Goal: Task Accomplishment & Management: Manage account settings

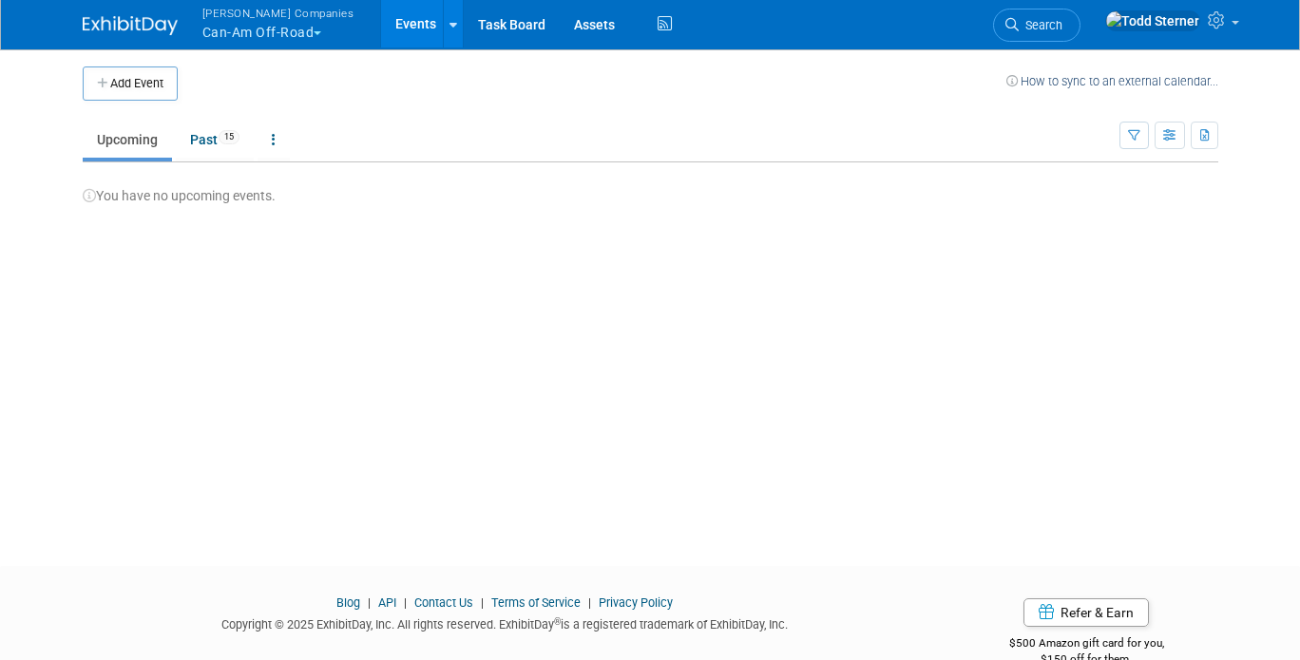
click at [314, 34] on span "button" at bounding box center [318, 33] width 8 height 4
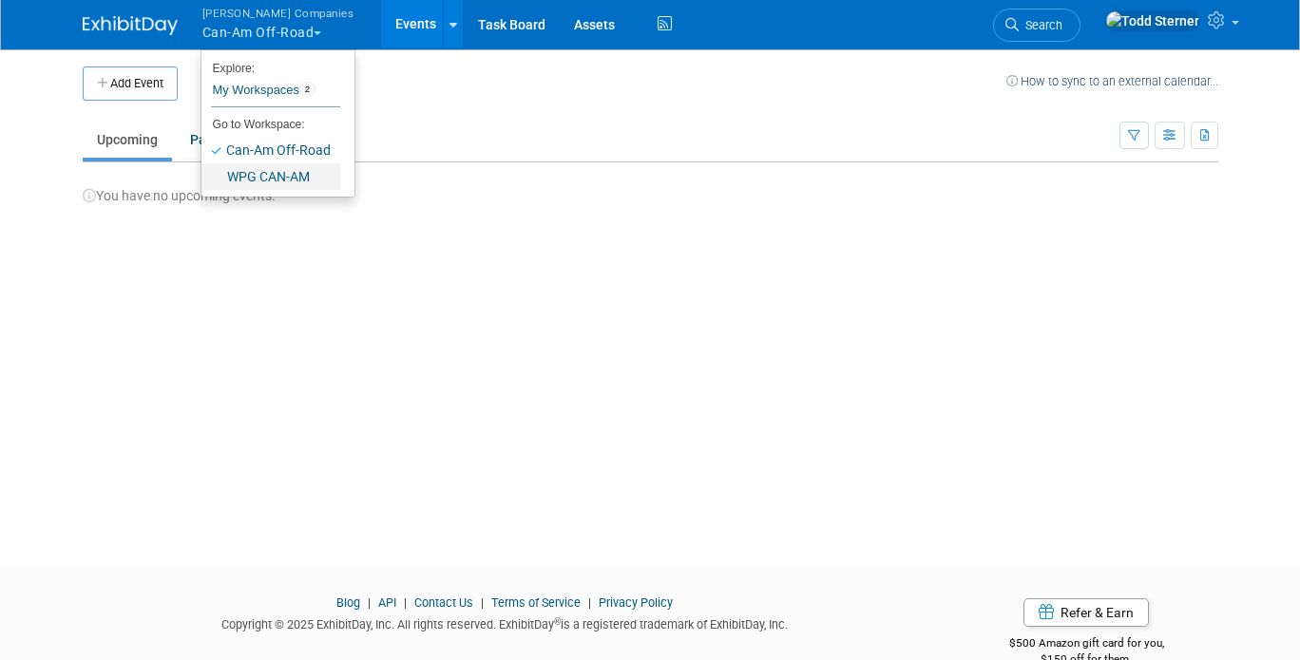
click at [264, 182] on link "WPG CAN-AM" at bounding box center [270, 176] width 139 height 27
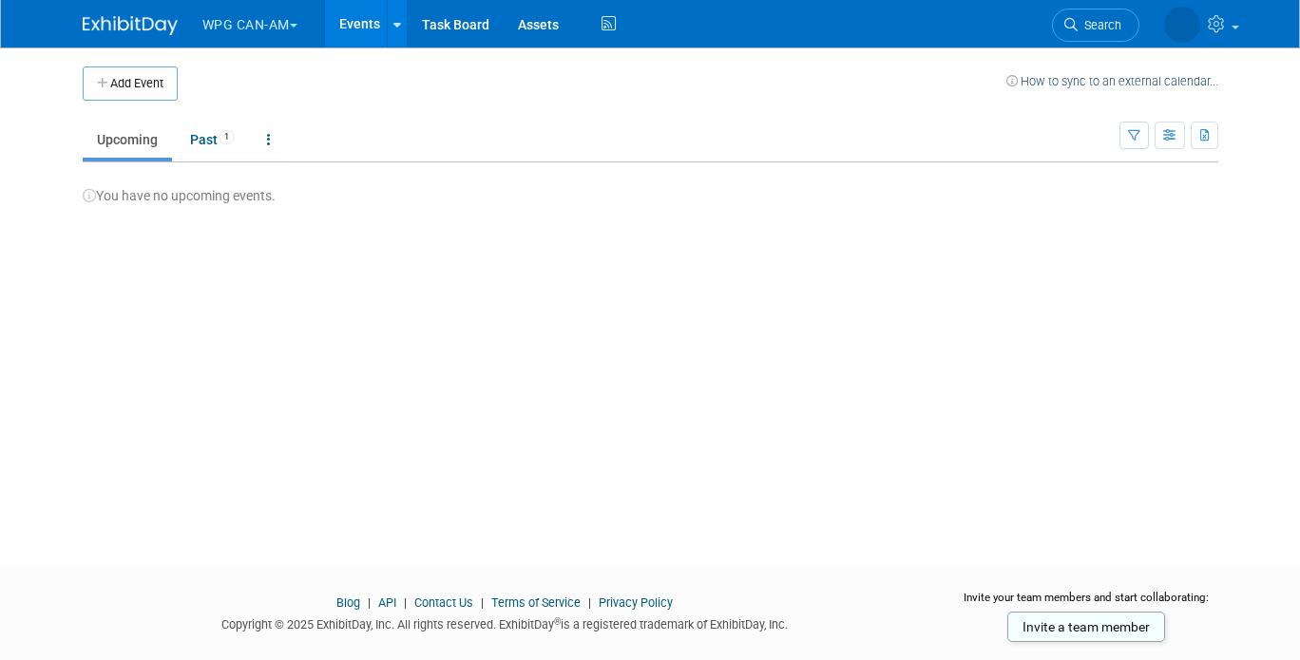
click at [286, 29] on button "WPG CAN-AM" at bounding box center [261, 21] width 121 height 42
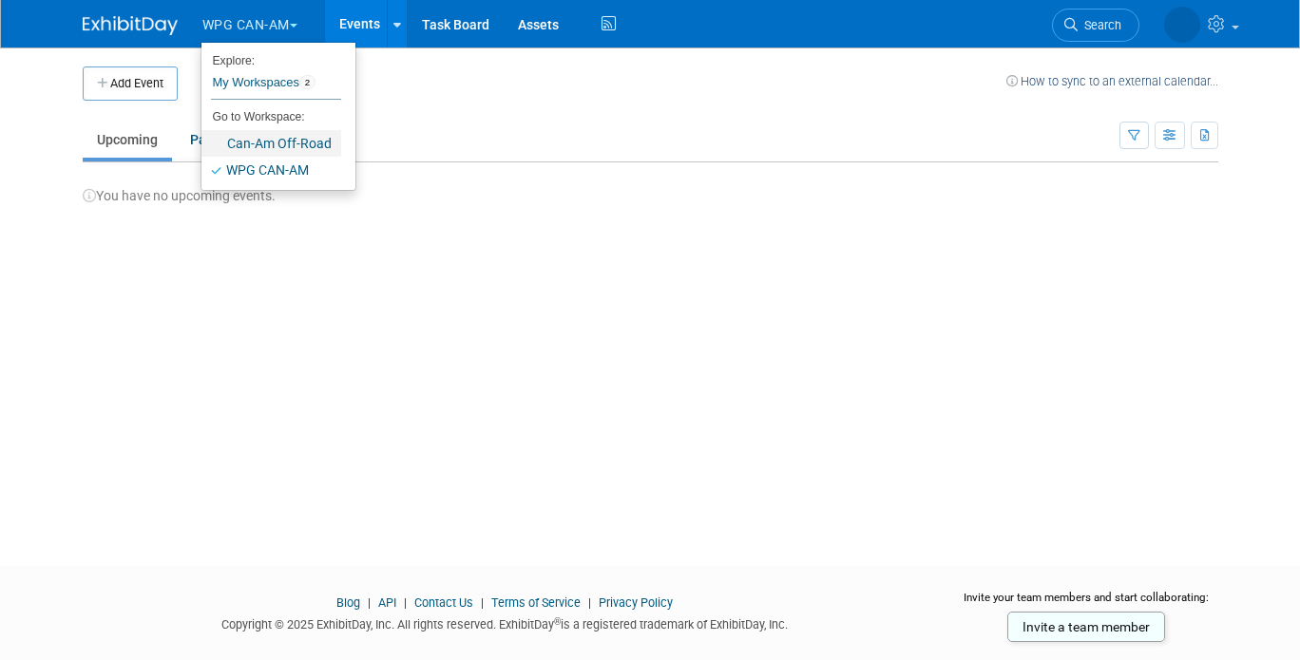
click at [276, 142] on link "Can-Am Off-Road" at bounding box center [271, 143] width 140 height 27
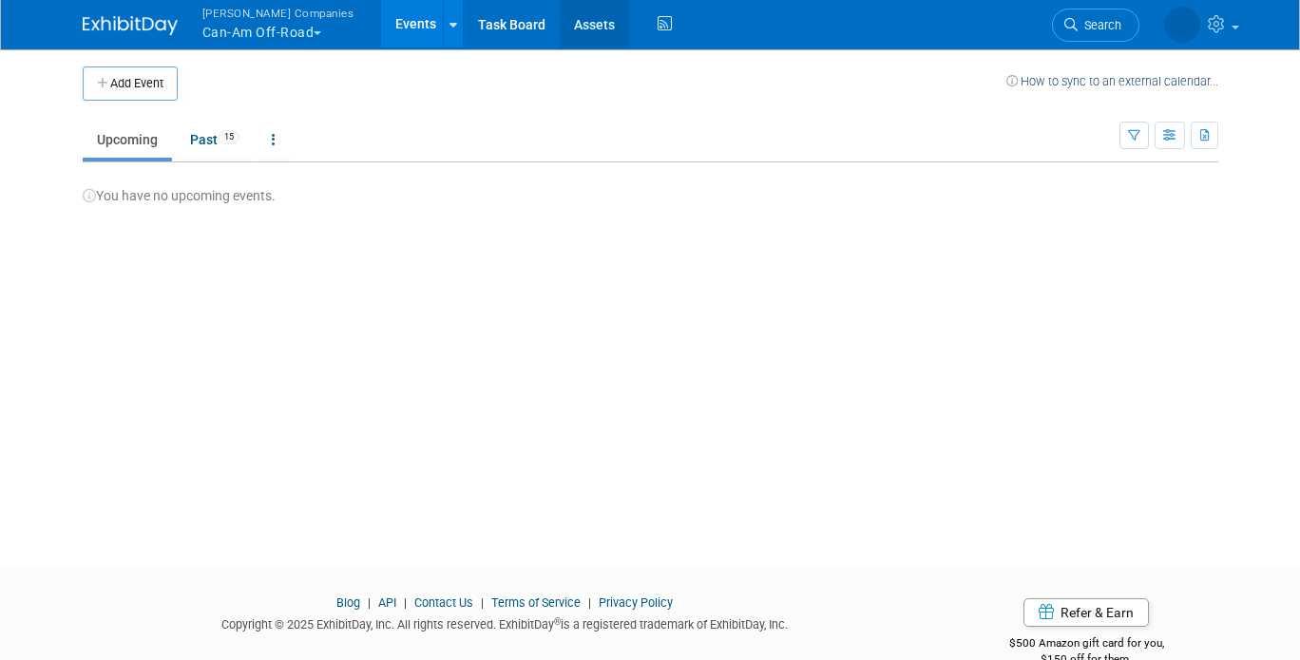
click at [560, 25] on link "Assets" at bounding box center [594, 24] width 69 height 48
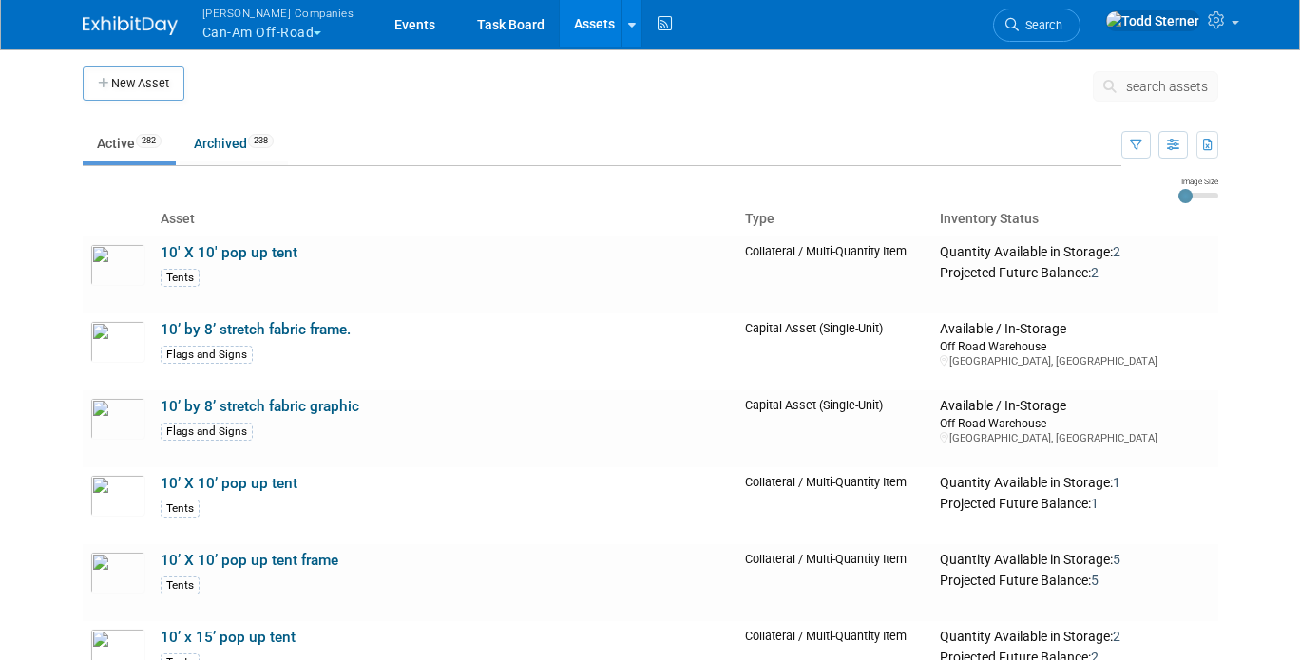
click at [313, 38] on button "Warnert Companies Can-Am Off-Road" at bounding box center [290, 24] width 178 height 49
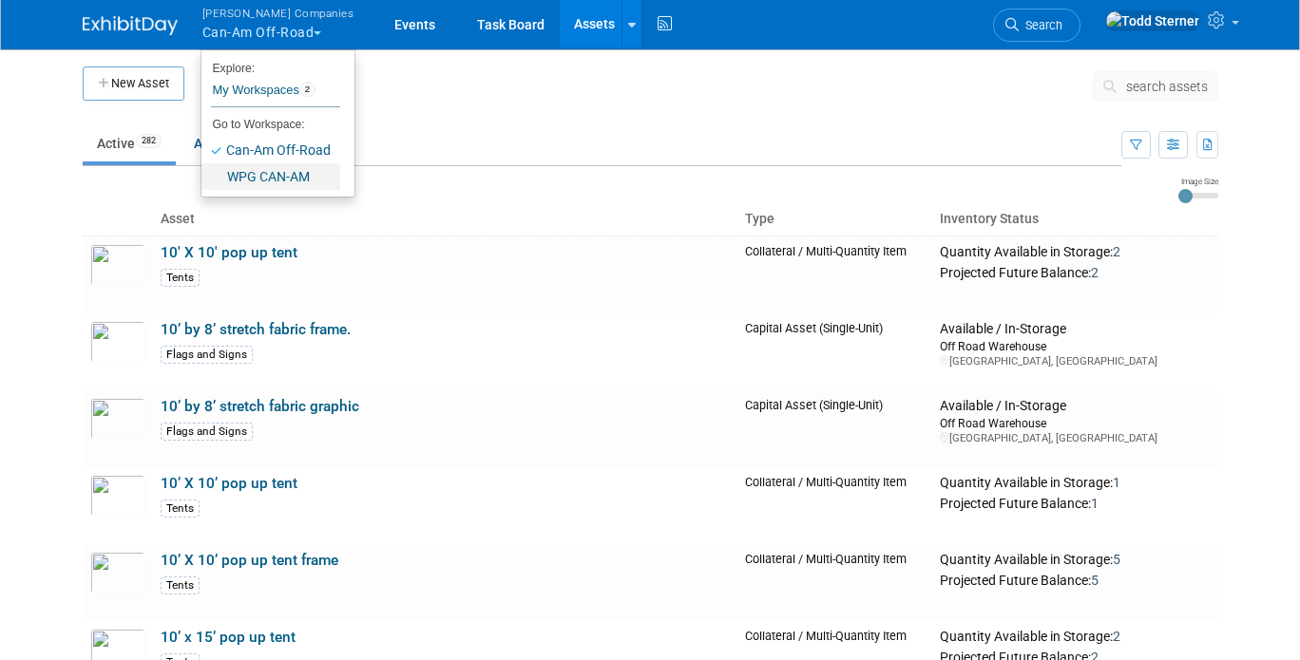
click at [264, 178] on link "WPG CAN-AM" at bounding box center [270, 176] width 139 height 27
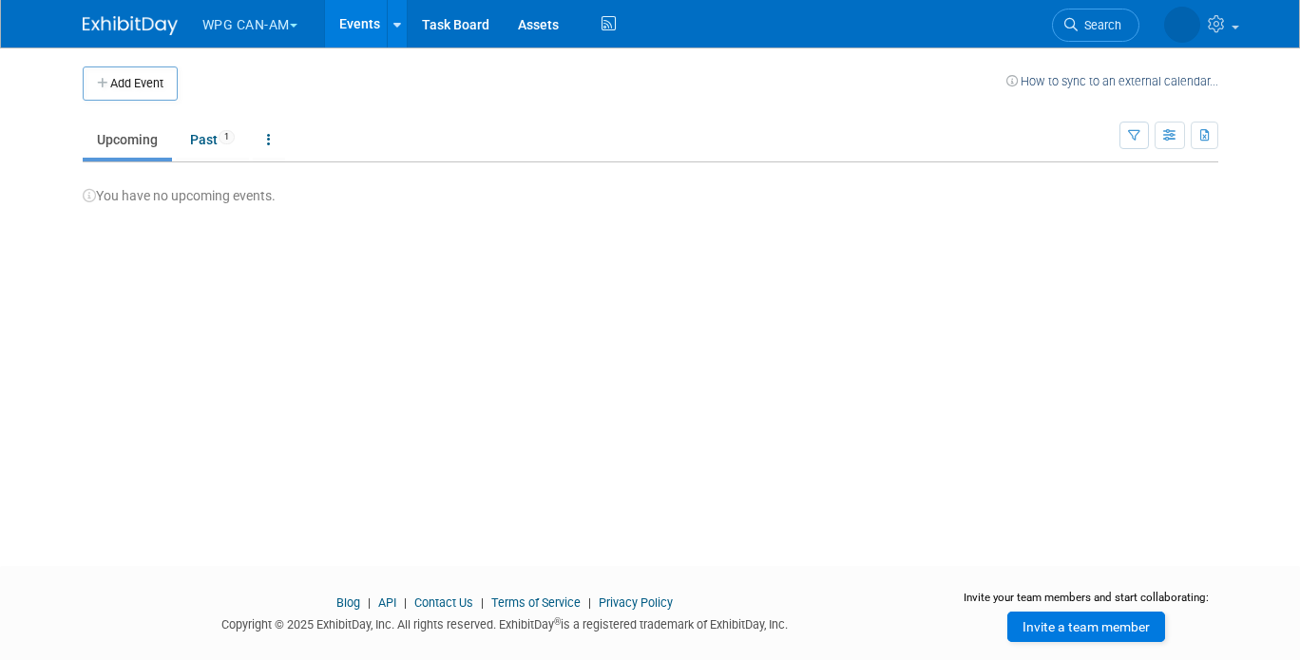
click at [1132, 626] on link "Invite a team member" at bounding box center [1086, 627] width 158 height 30
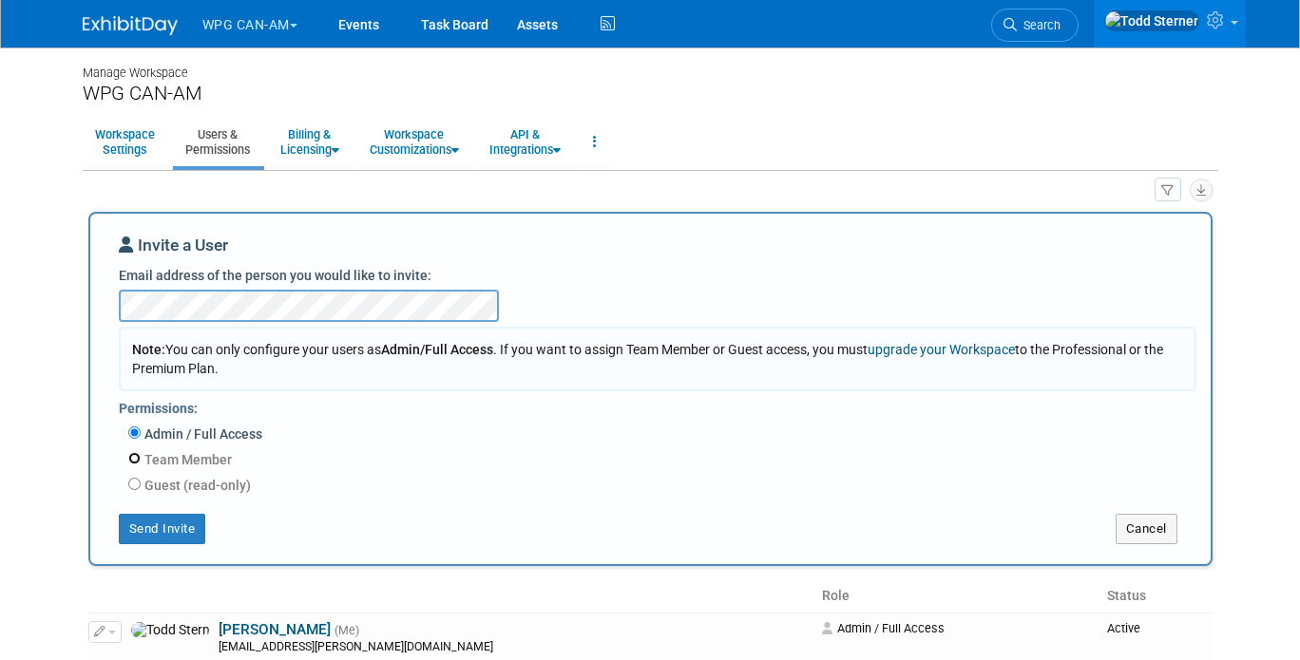
click at [128, 459] on input "Team Member" at bounding box center [134, 458] width 12 height 12
radio input "true"
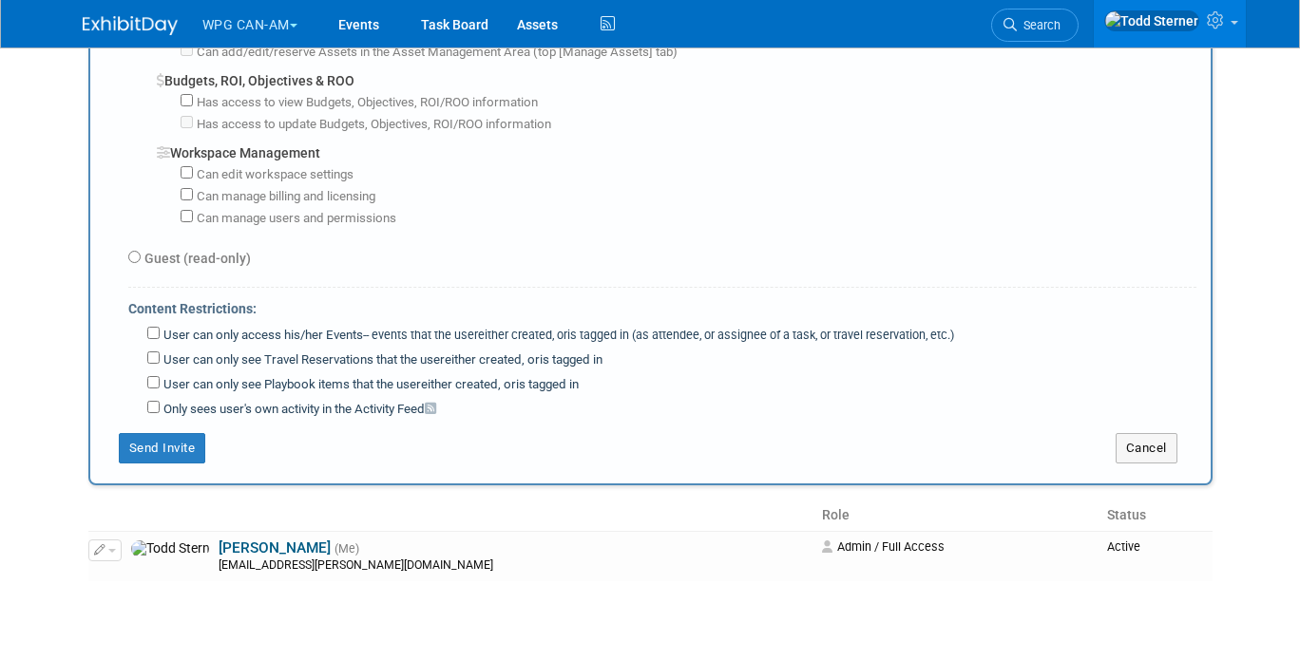
scroll to position [1520, 0]
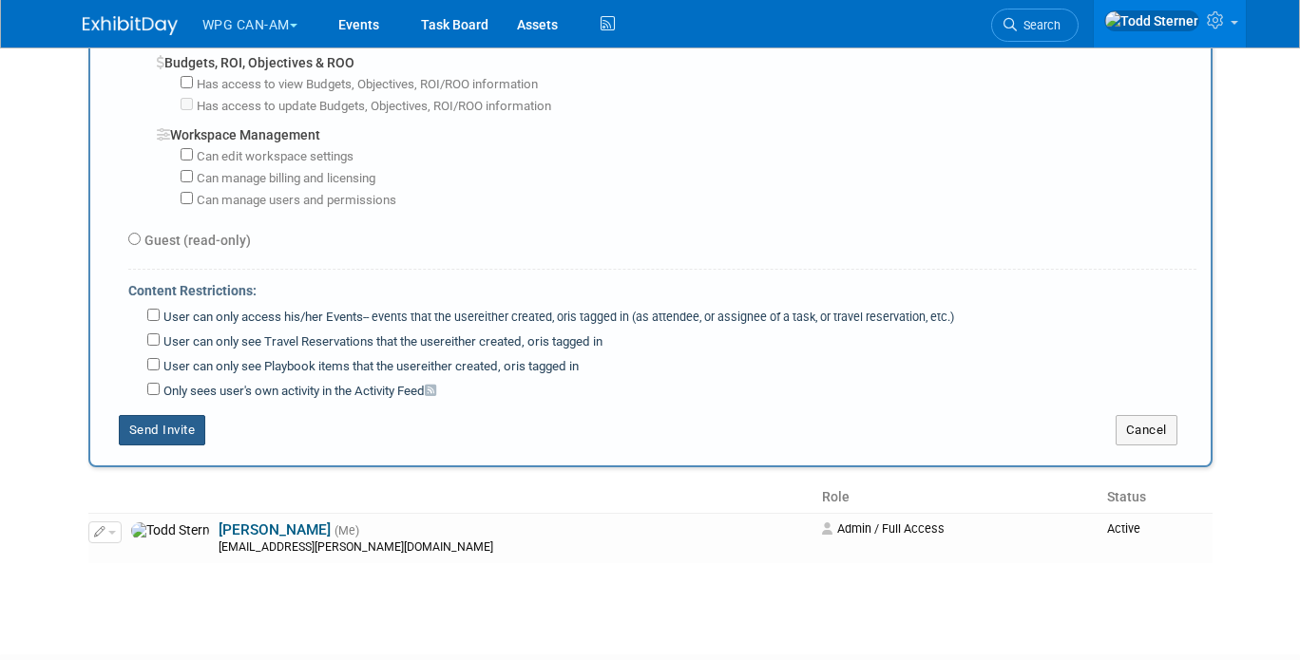
click at [149, 415] on button "Send Invite" at bounding box center [162, 430] width 87 height 30
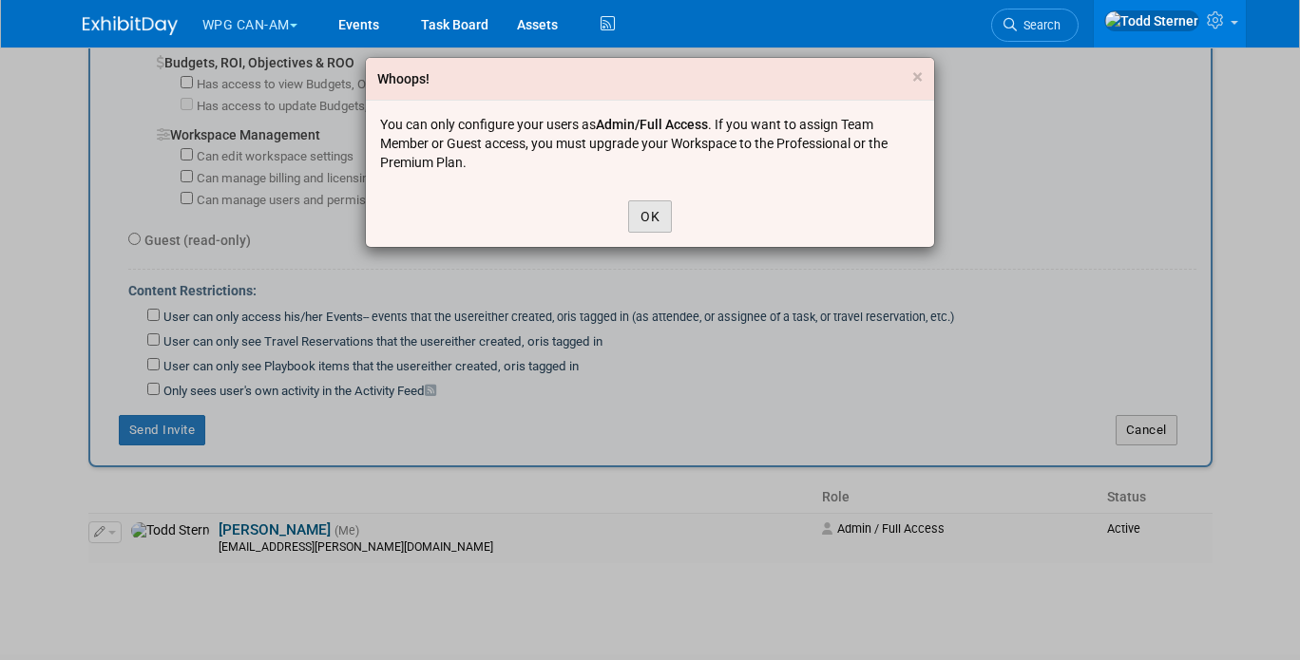
click at [646, 213] on button "OK" at bounding box center [650, 217] width 44 height 32
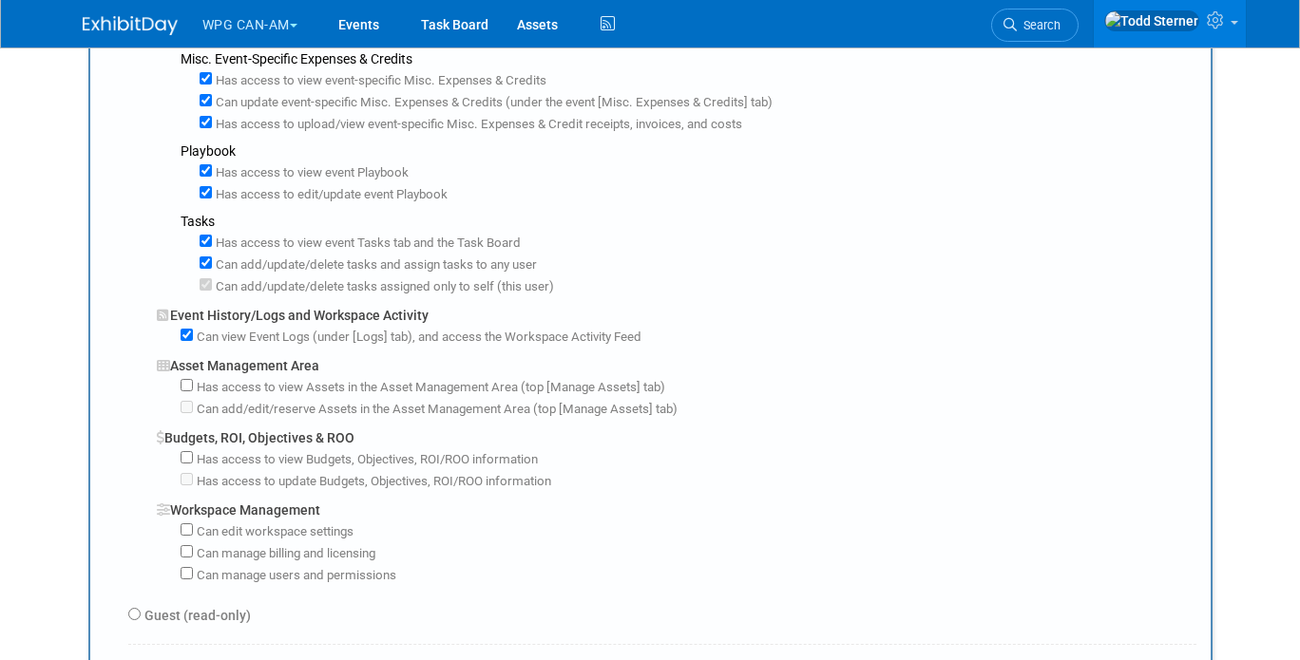
scroll to position [1045, 0]
